Goal: Information Seeking & Learning: Learn about a topic

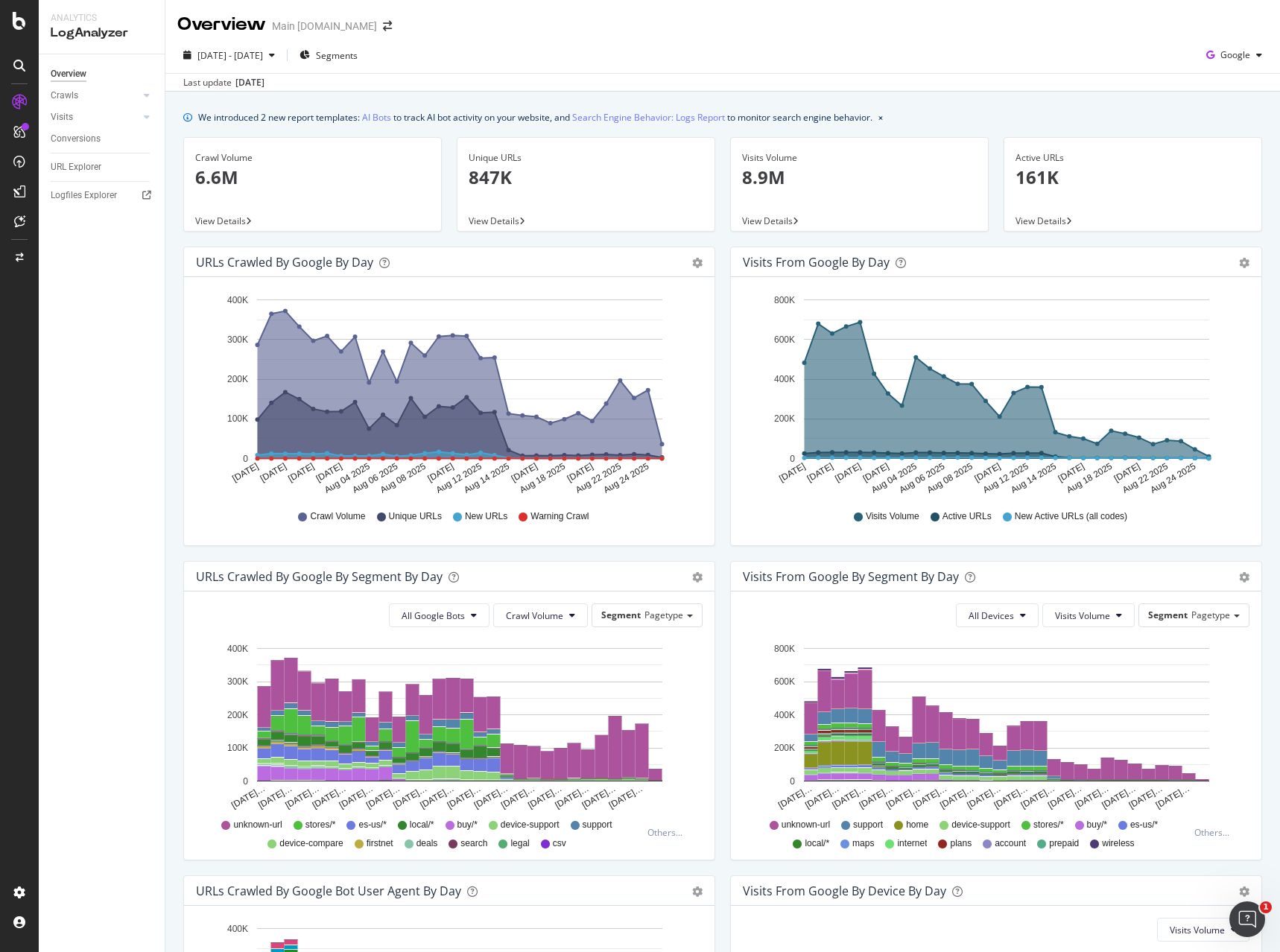
click at [720, 341] on div "URLs Crawled by Google by day Area Table Hold CTRL while clicking to filter the…" at bounding box center [450, 404] width 547 height 314
click at [142, 95] on div at bounding box center [146, 95] width 15 height 15
click at [375, 116] on link "AI Bots" at bounding box center [376, 117] width 29 height 16
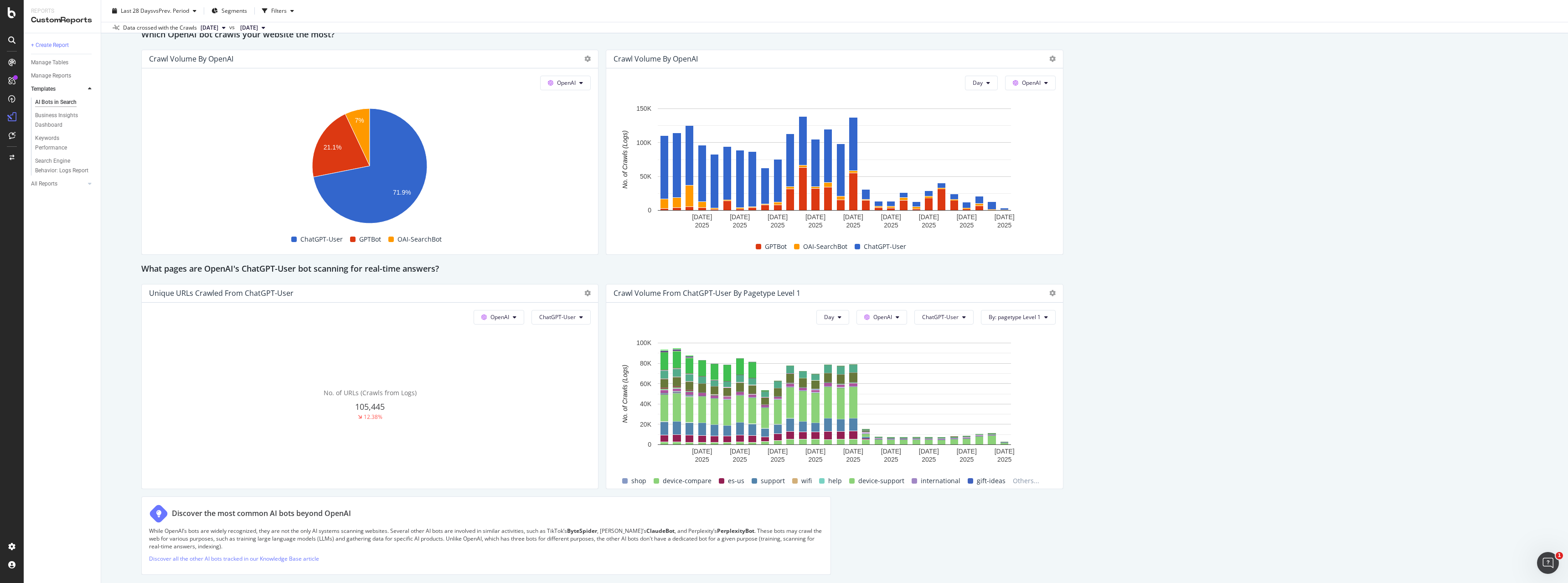
scroll to position [558, 0]
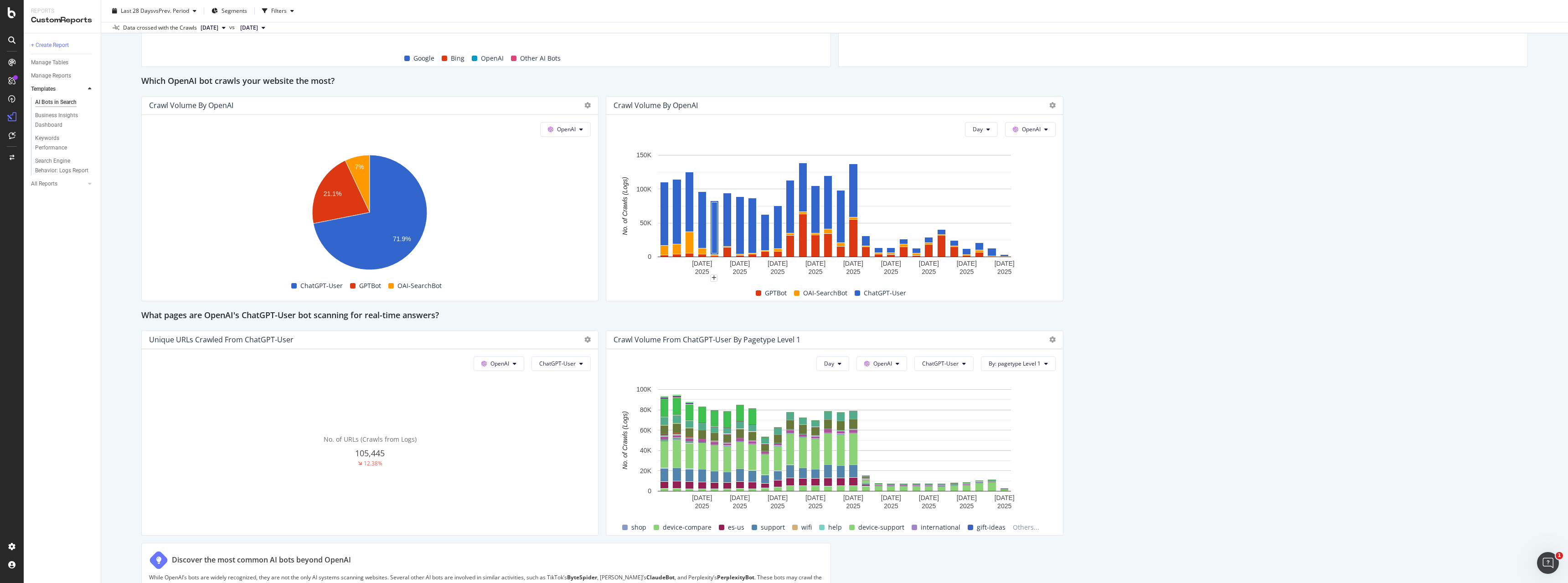
click at [602, 82] on div "Which OpenAI bot crawls your website the most?" at bounding box center [835, 82] width 1387 height 15
click at [711, 82] on div "Which OpenAI bot crawls your website the most?" at bounding box center [835, 82] width 1387 height 15
click at [122, 334] on div "AI Bots in Search AI Bots in Search Main [DOMAIN_NAME] Clone Schedule Email Exp…" at bounding box center [835, 292] width 1467 height 583
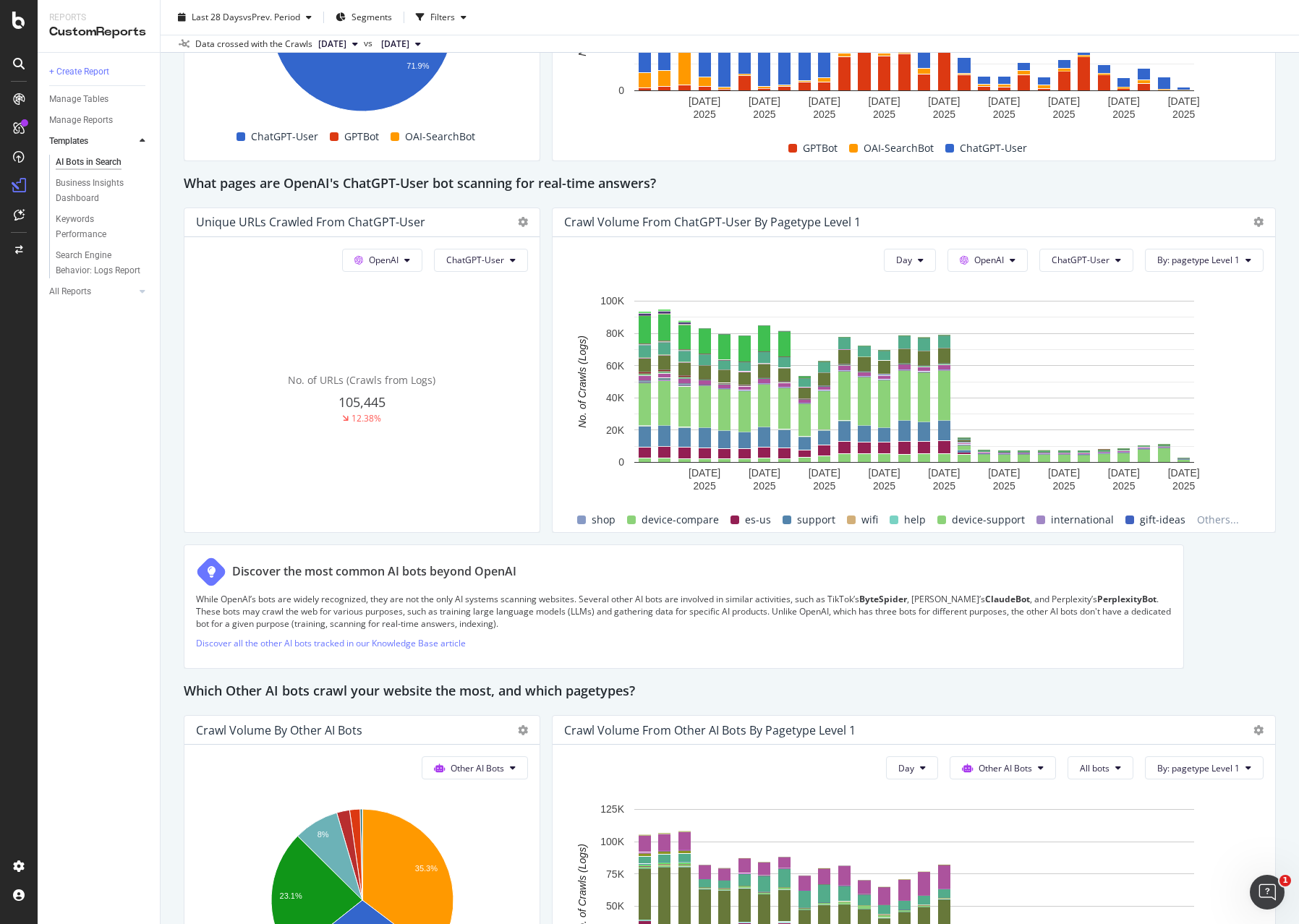
scroll to position [1764, 0]
